Goal: Transaction & Acquisition: Book appointment/travel/reservation

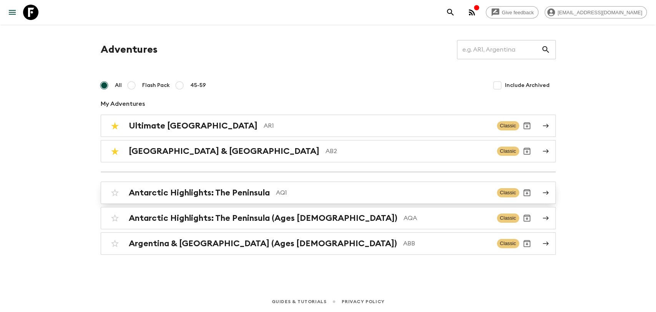
click at [272, 196] on div "Antarctic Highlights: The Peninsula AQ1" at bounding box center [310, 193] width 362 height 10
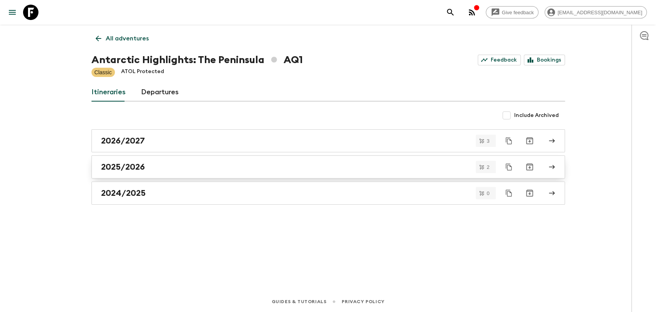
click at [161, 165] on div "2025/2026" at bounding box center [321, 167] width 440 height 10
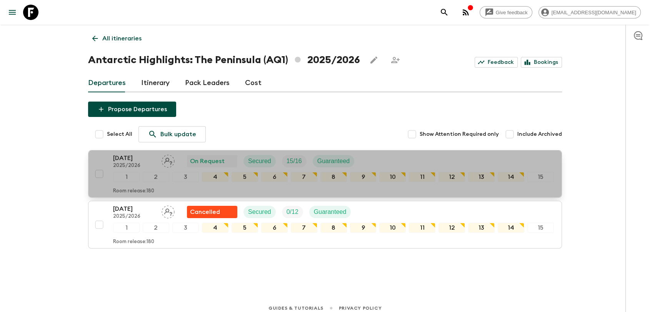
click at [140, 164] on p "2025/2026" at bounding box center [134, 166] width 42 height 6
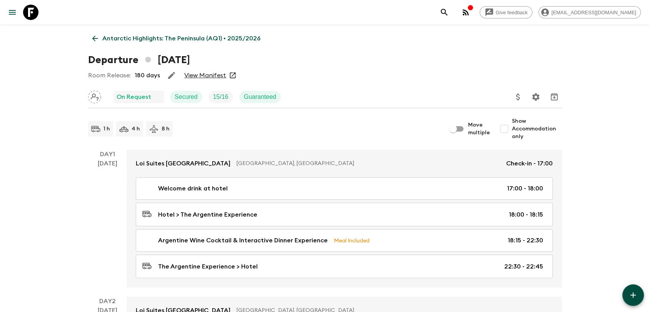
click at [213, 76] on link "View Manifest" at bounding box center [205, 76] width 42 height 8
